Goal: Information Seeking & Learning: Find specific fact

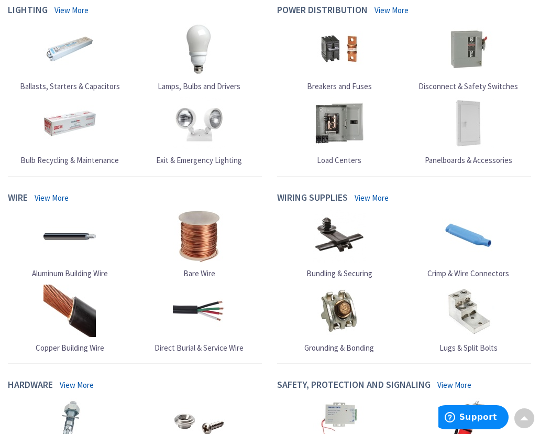
scroll to position [679, 0]
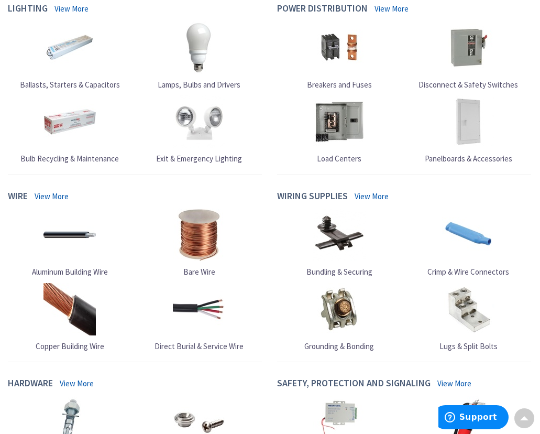
click at [462, 61] on img at bounding box center [468, 47] width 52 height 52
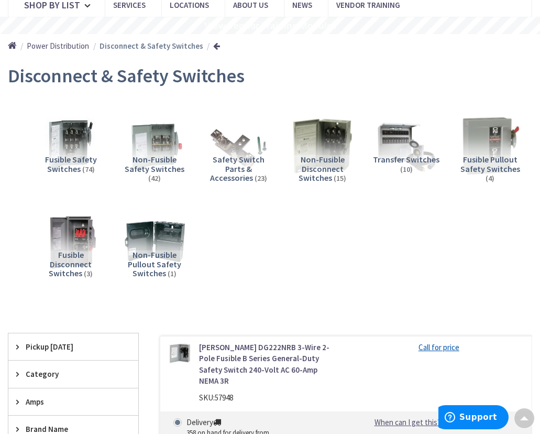
click at [139, 169] on span "Non-Fusible Safety Switches" at bounding box center [155, 164] width 60 height 20
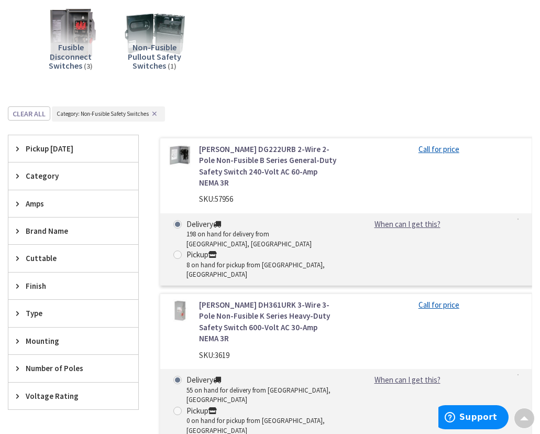
scroll to position [310, 0]
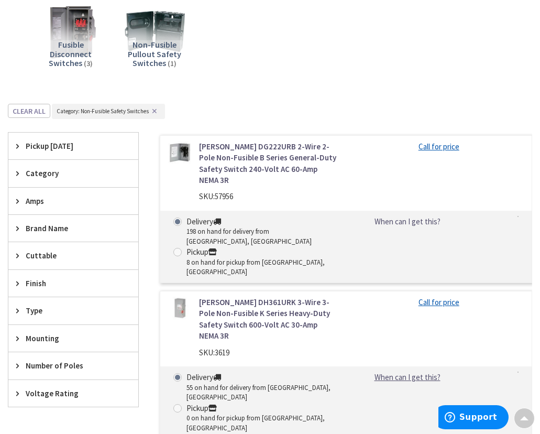
click at [413, 216] on link "When can I get this?" at bounding box center [408, 221] width 66 height 11
click at [450, 148] on link "Call for price" at bounding box center [439, 146] width 41 height 11
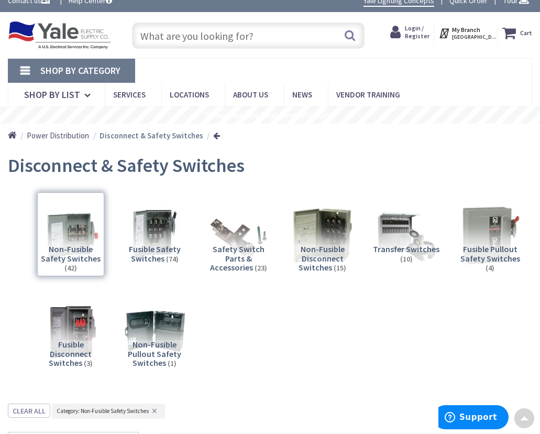
scroll to position [0, 0]
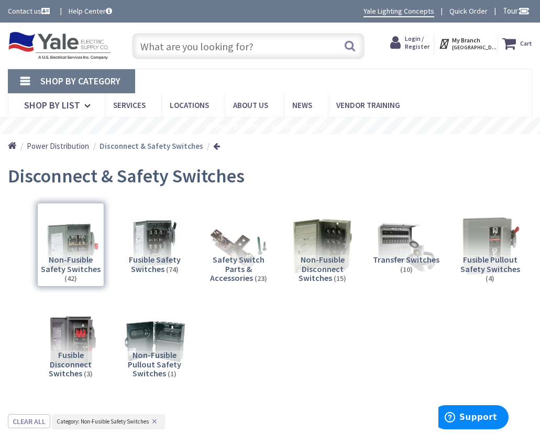
click at [85, 109] on icon at bounding box center [89, 105] width 10 height 23
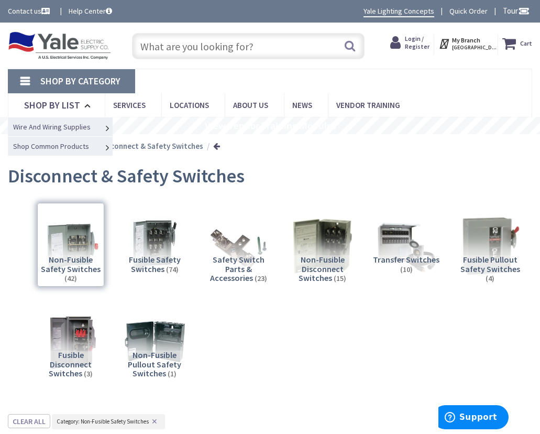
click at [27, 126] on span "Wire And Wiring Supplies" at bounding box center [52, 126] width 78 height 9
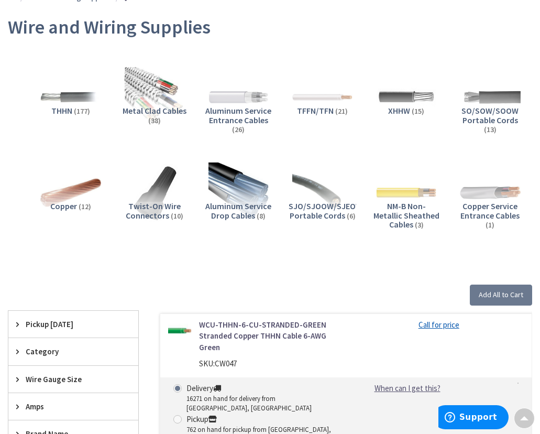
scroll to position [148, 0]
click at [245, 209] on span "Aluminum Service Drop Cables" at bounding box center [238, 211] width 66 height 20
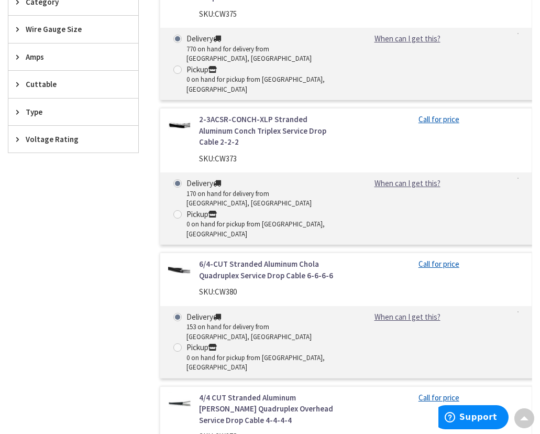
scroll to position [520, 0]
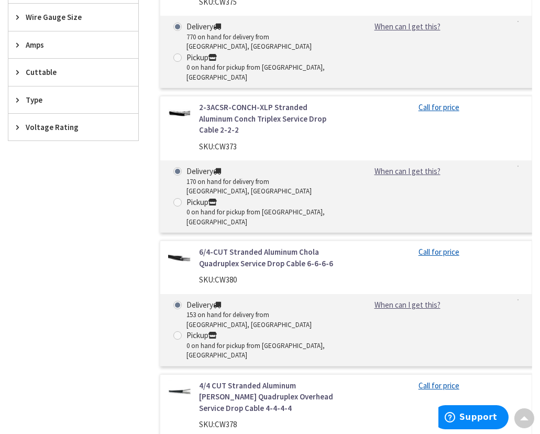
click at [442, 246] on link "Call for price" at bounding box center [439, 251] width 41 height 11
click at [420, 299] on link "When can I get this?" at bounding box center [408, 304] width 66 height 11
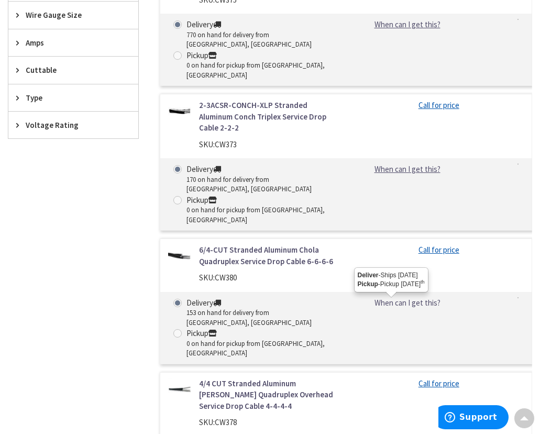
scroll to position [522, 0]
click at [55, 275] on div "Filters 8 items Pickup Today Wyomissing, PA (47.28 mi) (2) close Pickup Today C…" at bounding box center [73, 298] width 131 height 701
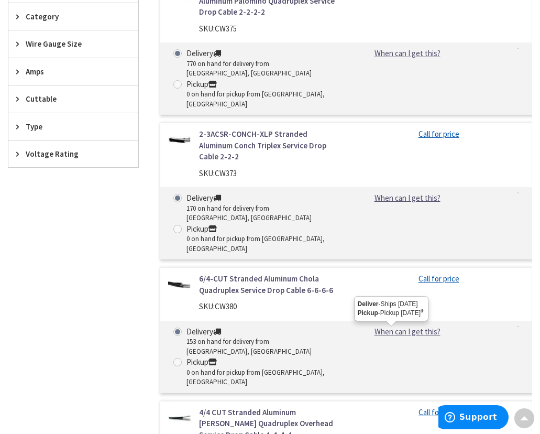
scroll to position [491, 0]
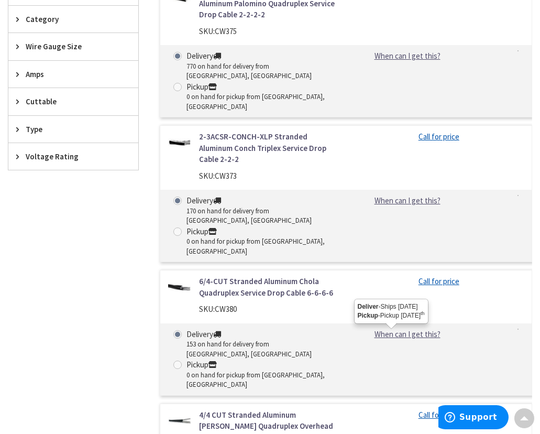
click at [41, 311] on div "Filters 8 items Pickup Today Wyomissing, PA (47.28 mi) (2) close Pickup Today C…" at bounding box center [73, 329] width 131 height 701
click at [50, 310] on div "Filters 8 items Pickup Today Wyomissing, PA (47.28 mi) (2) close Pickup Today C…" at bounding box center [73, 329] width 131 height 701
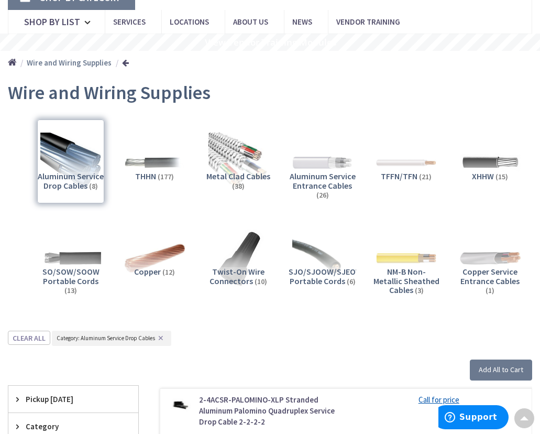
scroll to position [82, 0]
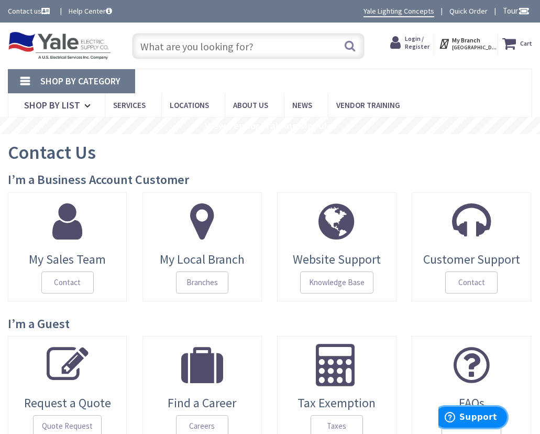
click at [477, 421] on span "Support" at bounding box center [479, 417] width 38 height 9
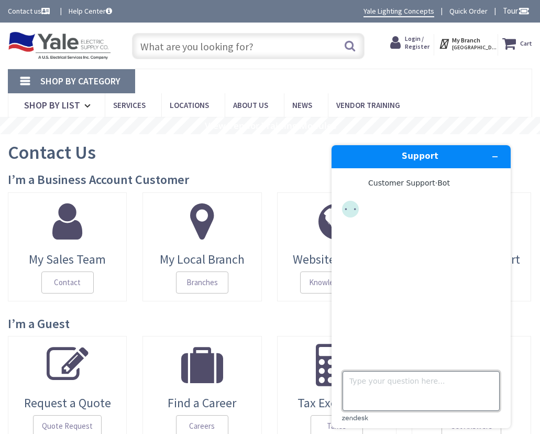
click at [413, 386] on textarea "Type your question here..." at bounding box center [421, 391] width 157 height 40
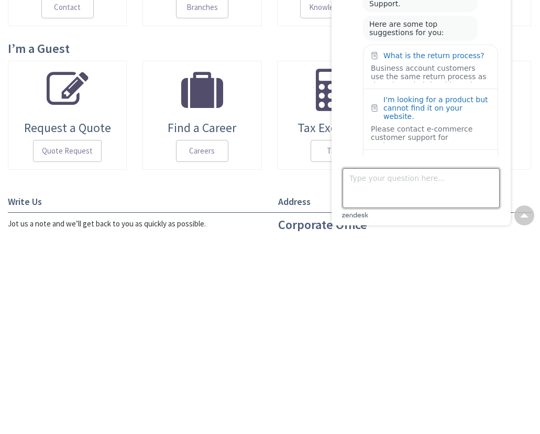
scroll to position [42, 0]
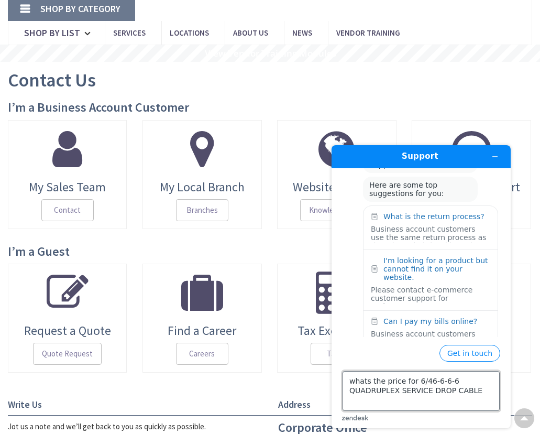
type textarea "whats the price for 6/4 6-6-6-6 QUADRUPLEX SERVICE DROP CABLE"
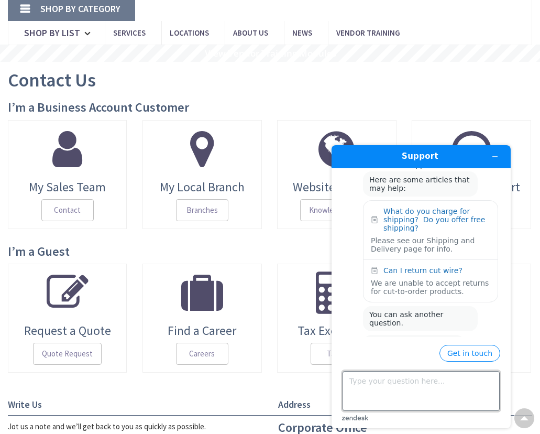
scroll to position [303, 0]
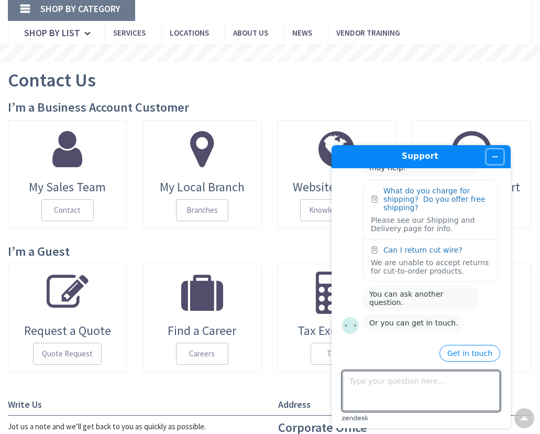
click at [495, 157] on icon "Minimize widget" at bounding box center [495, 157] width 5 height 0
